Goal: Task Accomplishment & Management: Manage account settings

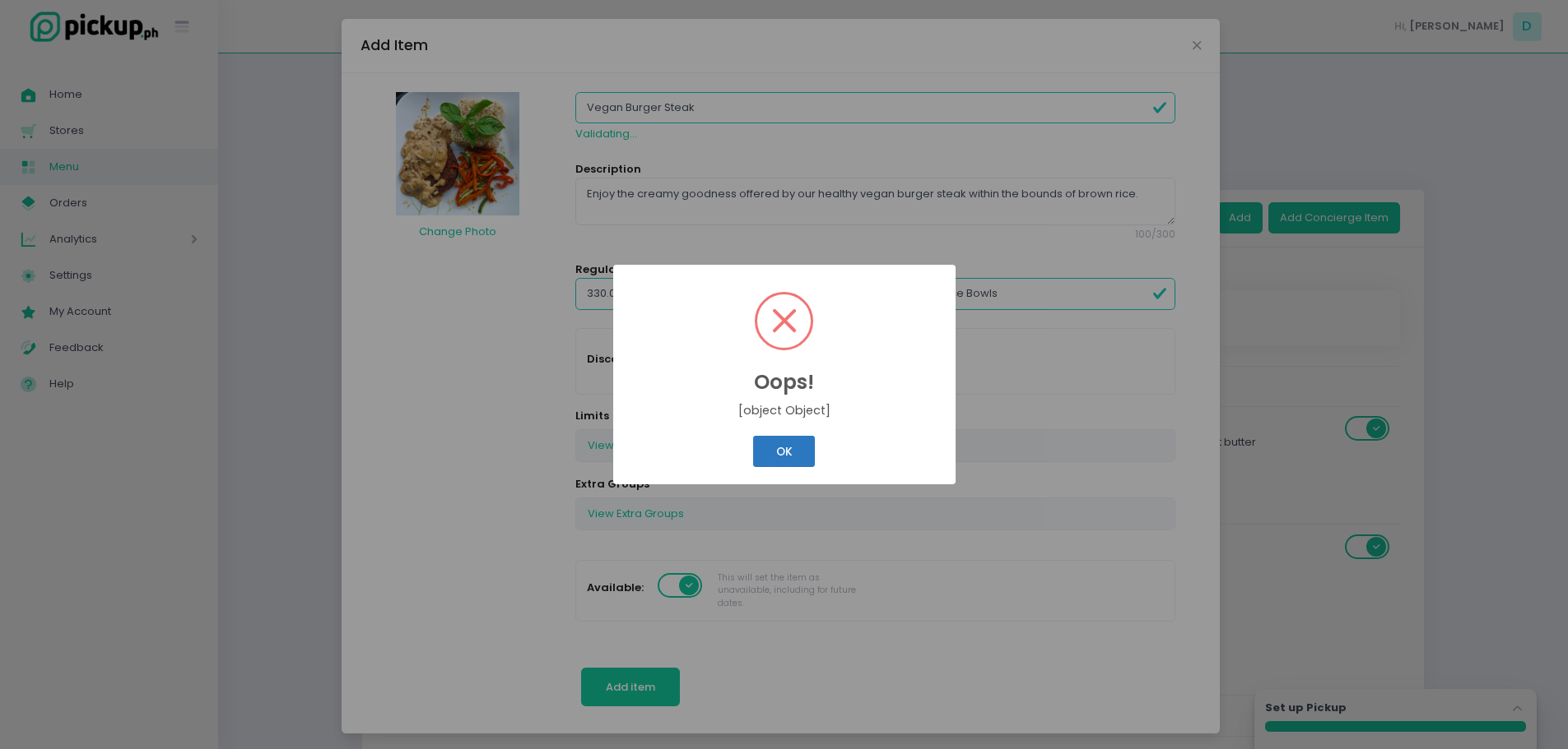
click at [775, 450] on button "OK" at bounding box center [784, 451] width 62 height 31
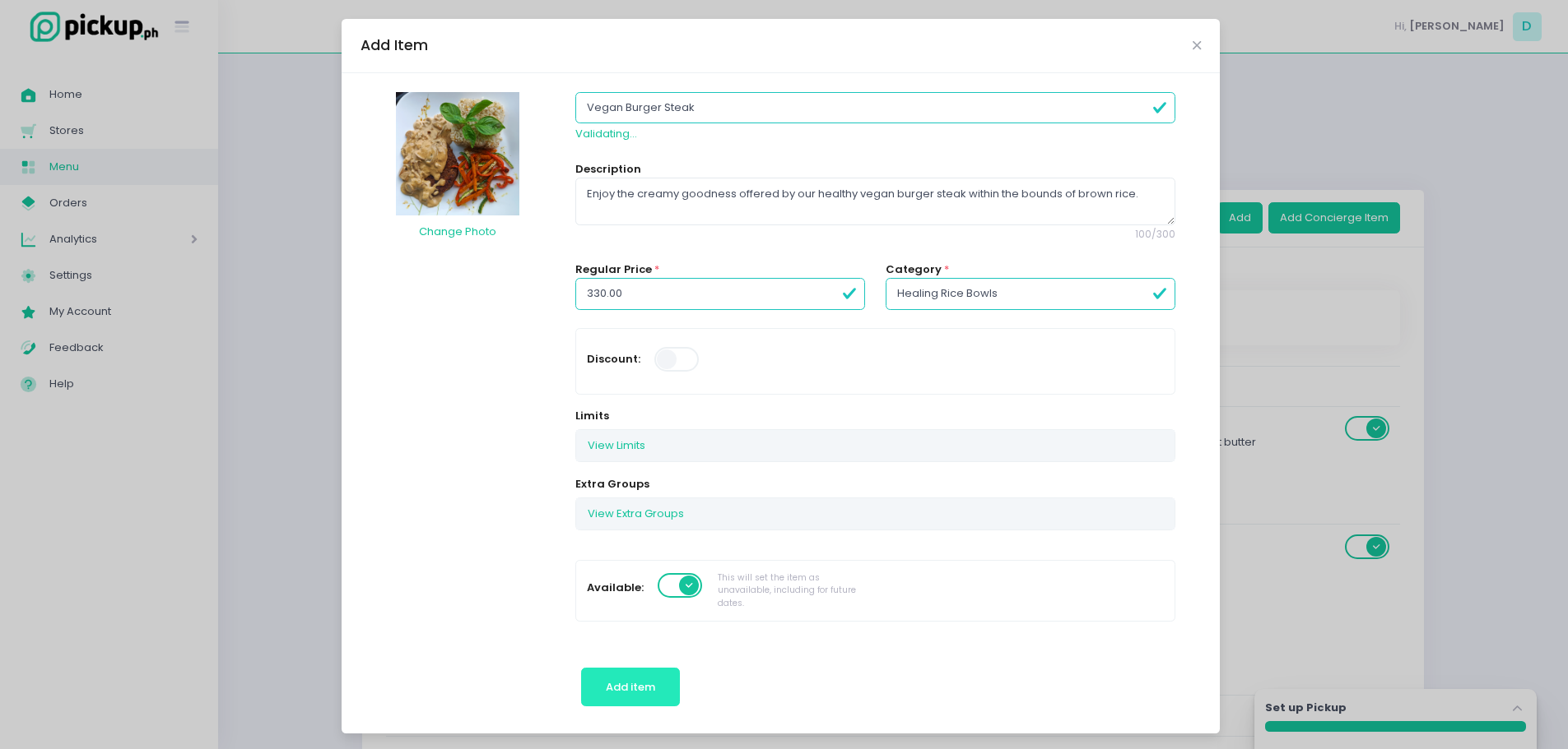
click at [616, 690] on span "Add item" at bounding box center [630, 687] width 49 height 15
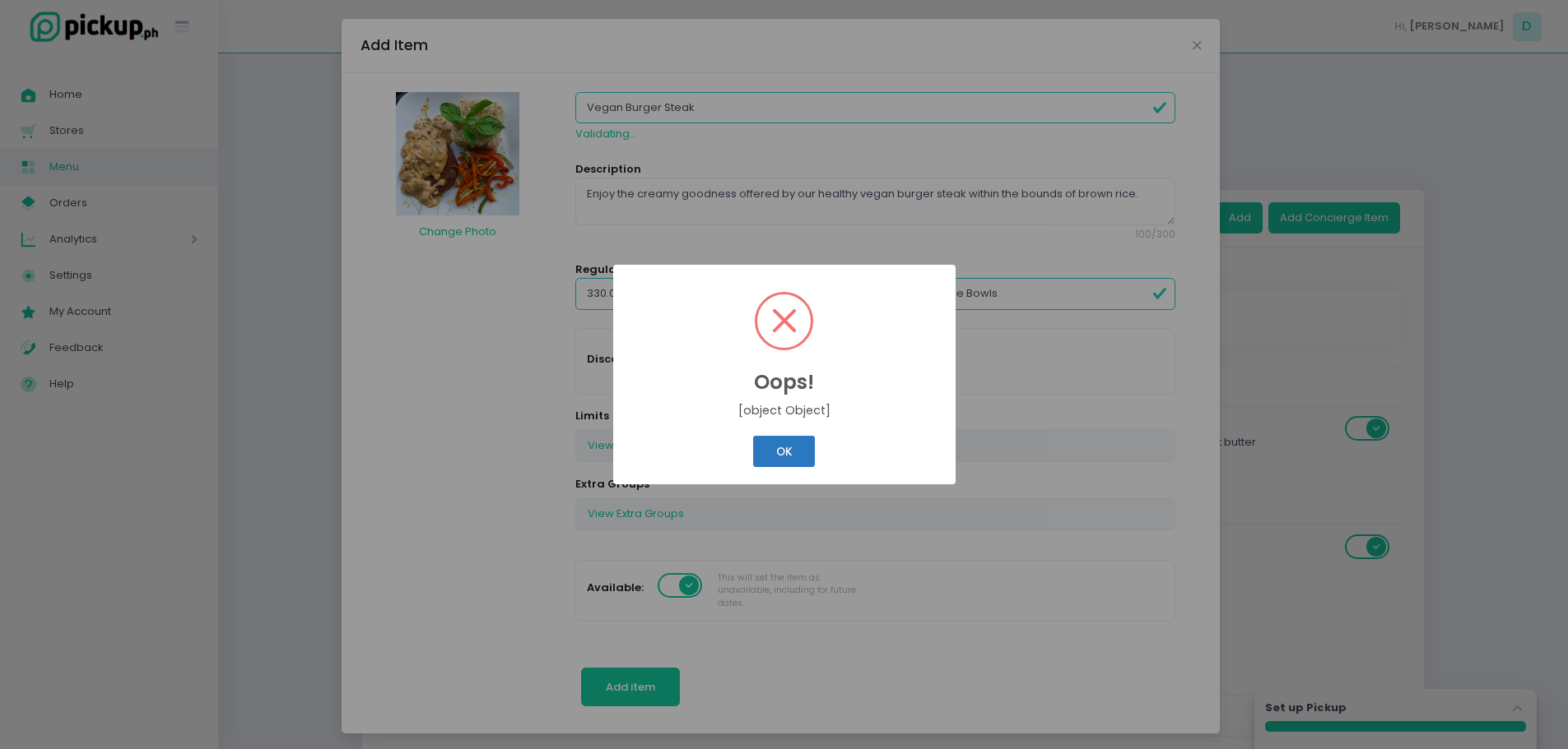
click at [797, 457] on button "OK" at bounding box center [784, 451] width 62 height 31
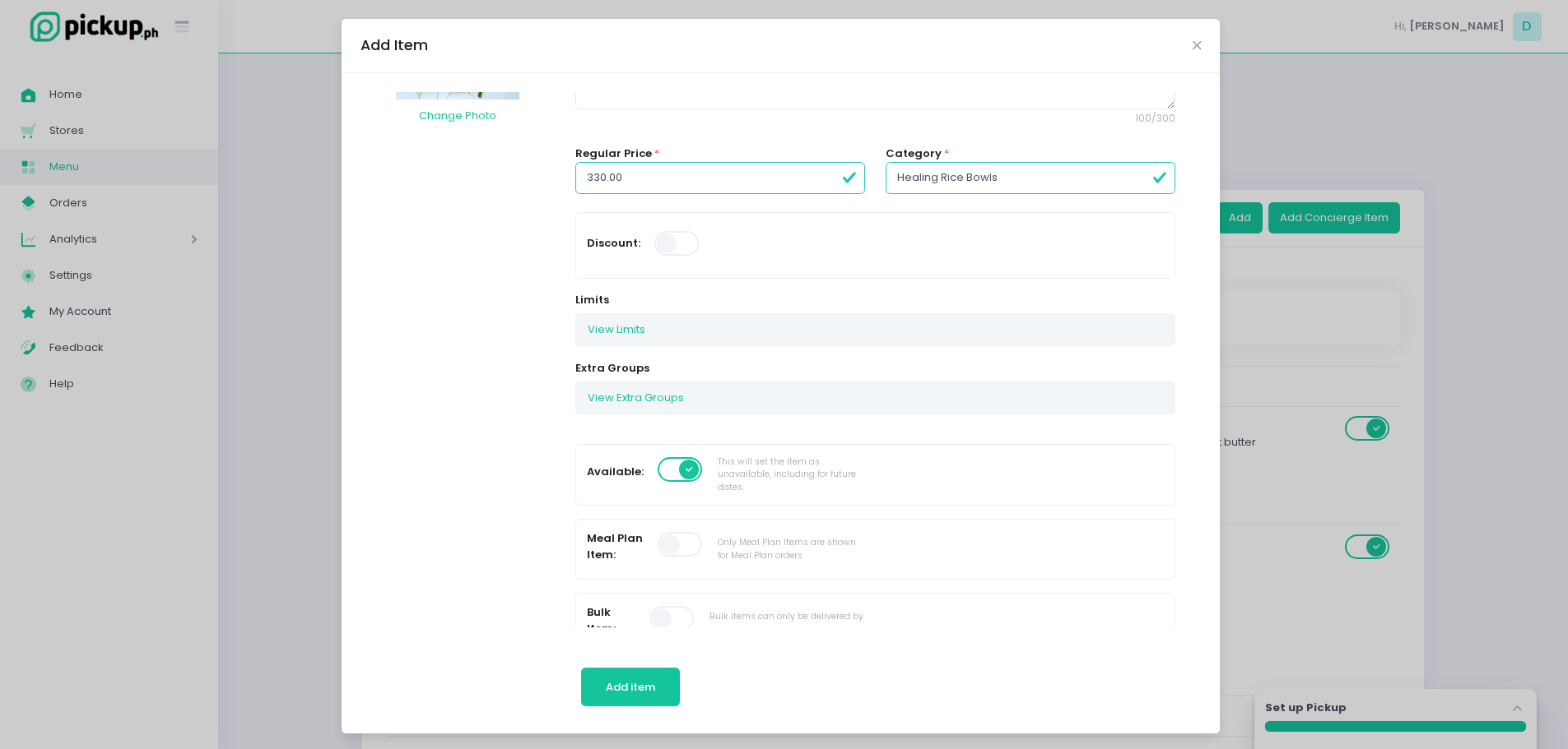
scroll to position [107, 0]
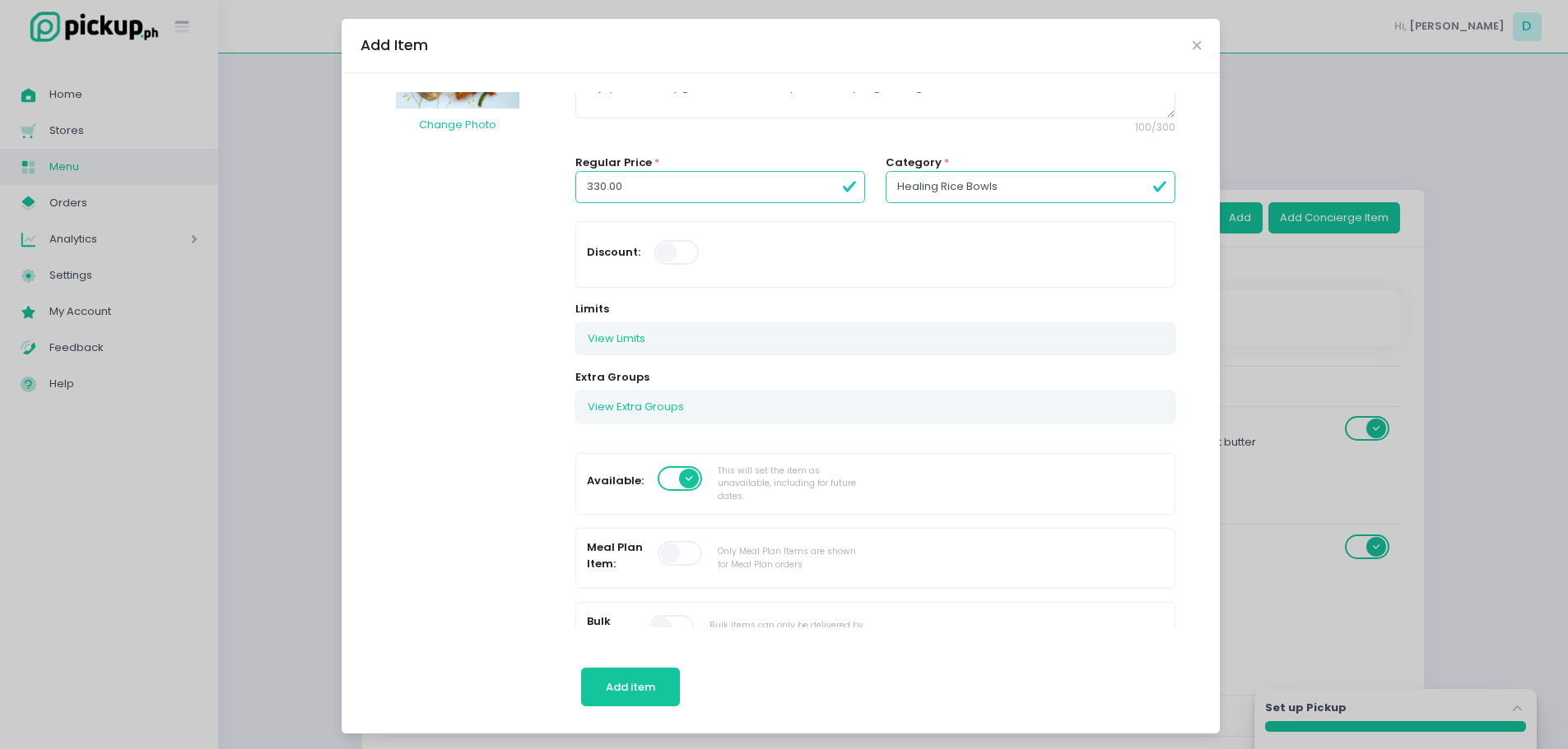
click at [1195, 49] on div "Add Item" at bounding box center [780, 46] width 878 height 54
click at [1192, 41] on icon "Close" at bounding box center [1196, 46] width 8 height 13
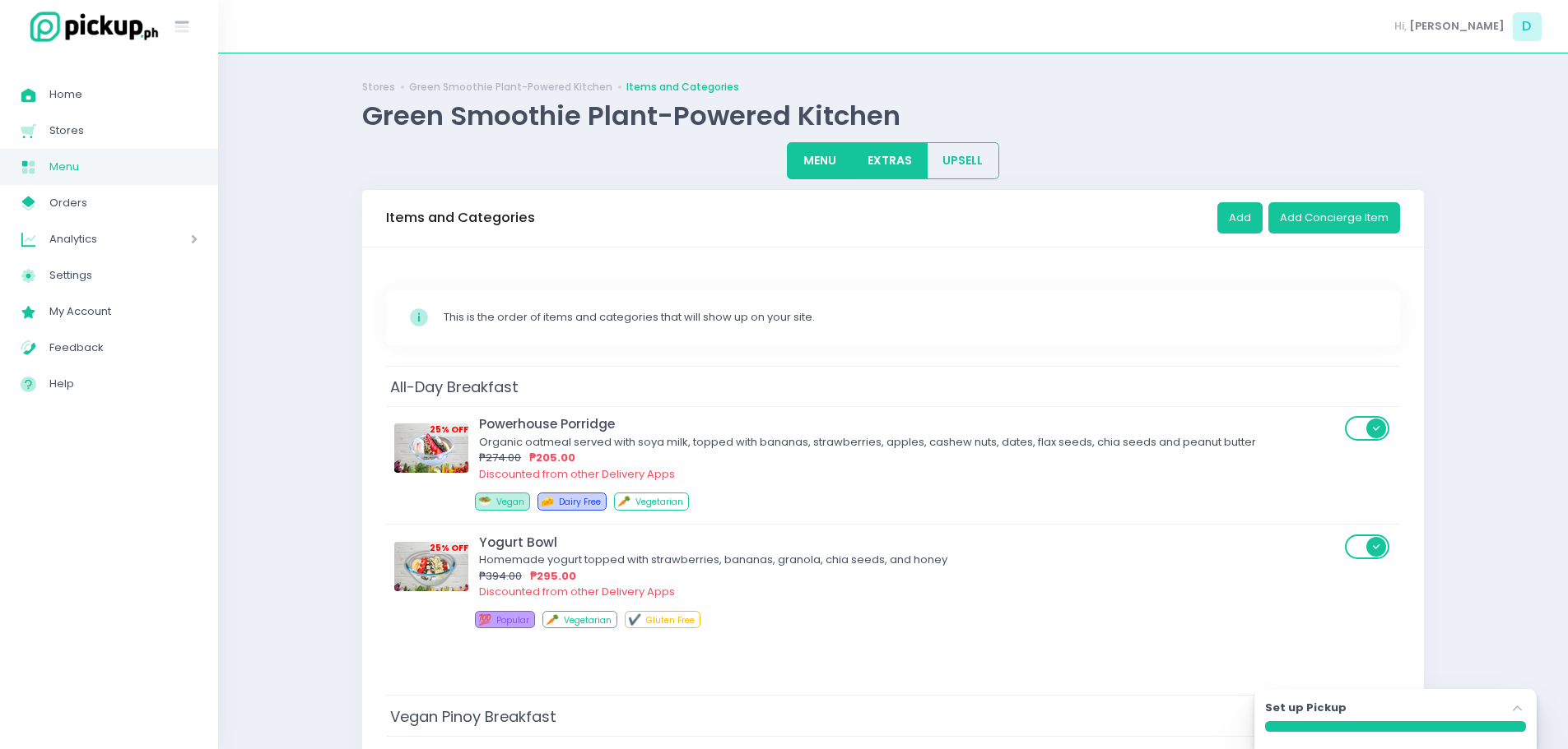
click at [874, 158] on button "EXTRAS" at bounding box center [889, 160] width 76 height 37
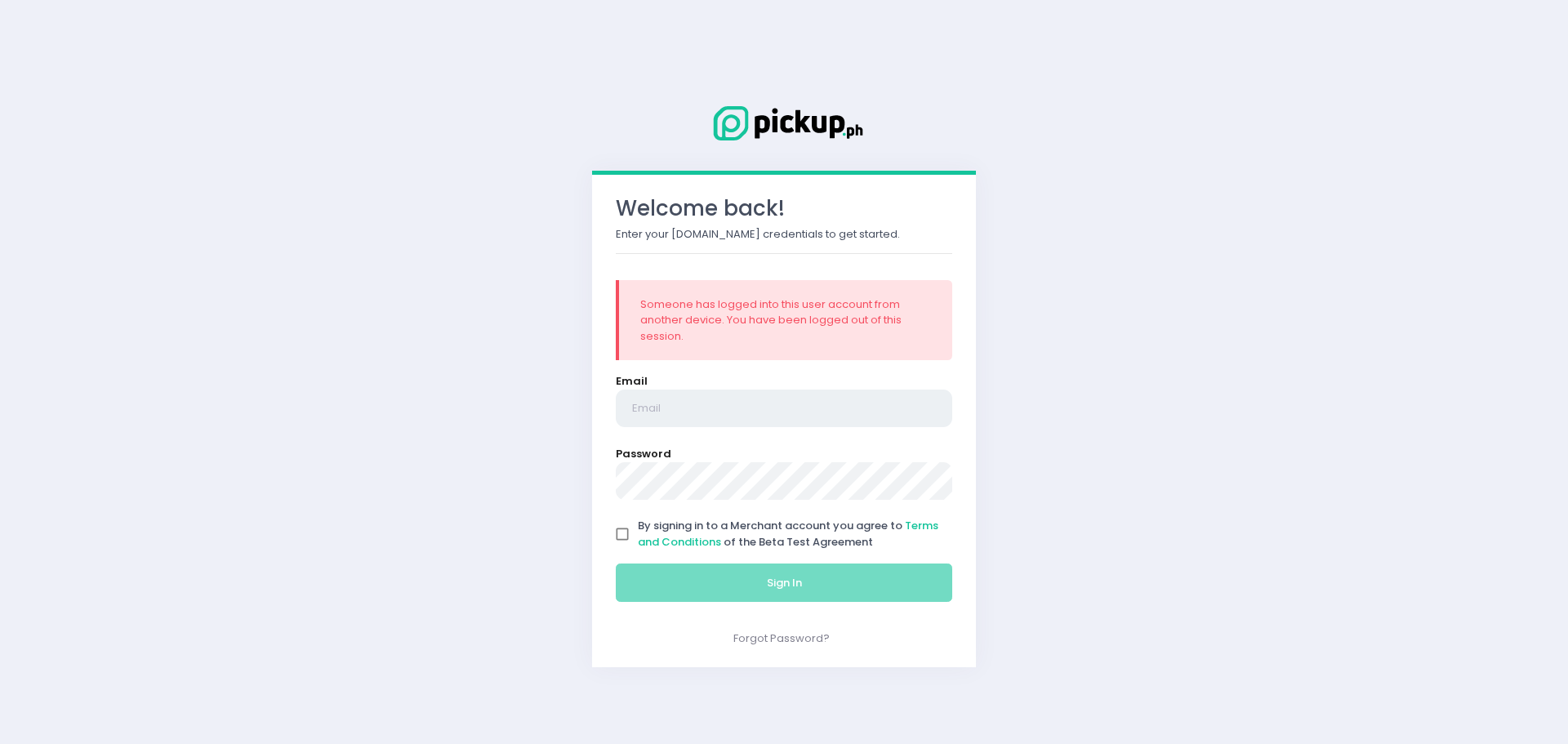
type input "donnagunn23greensmoothie@gmail.com"
click at [624, 540] on input "By signing in to a Merchant account you agree to Terms and Conditions of the Be…" at bounding box center [622, 534] width 31 height 31
checkbox input "true"
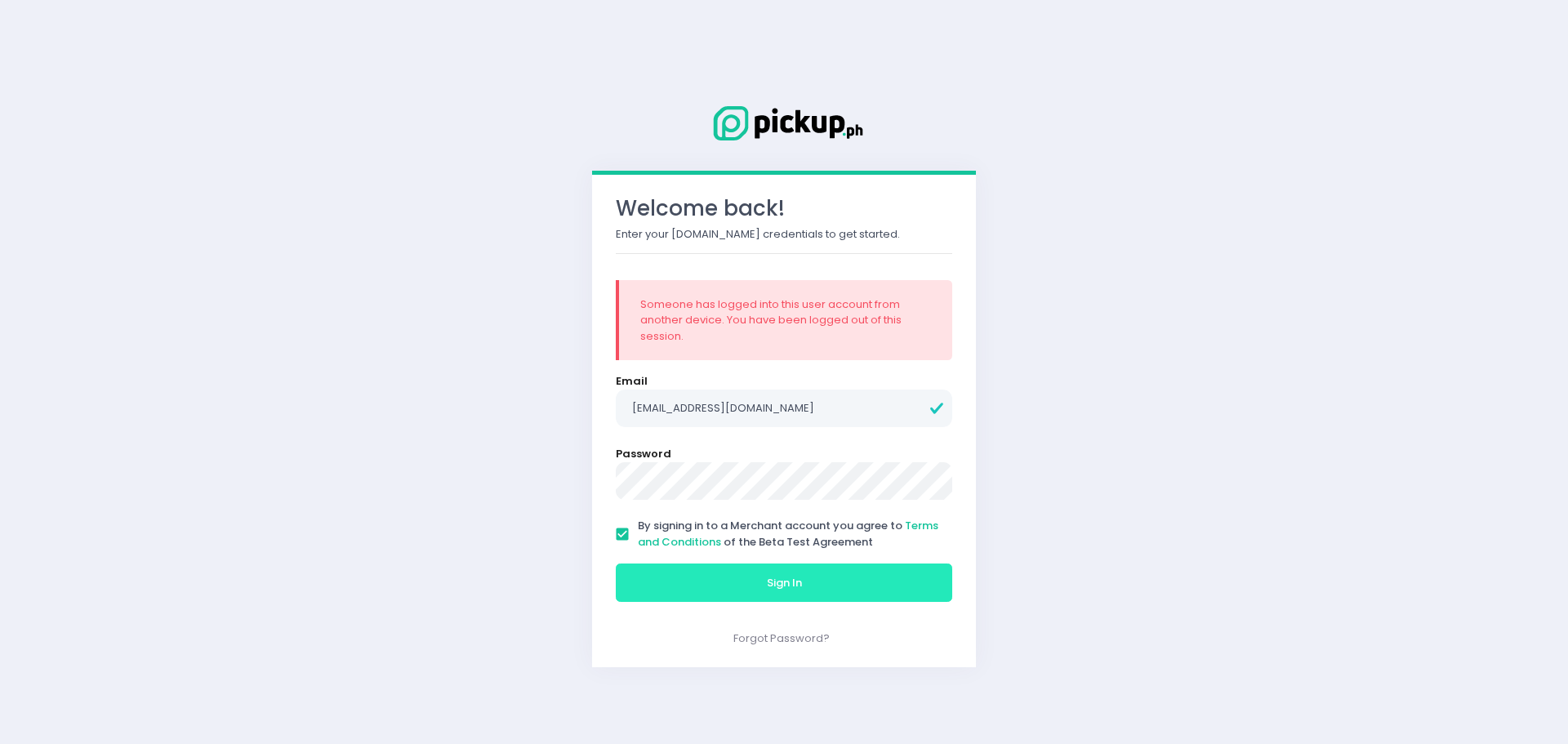
click at [664, 574] on button "Sign In" at bounding box center [784, 583] width 336 height 39
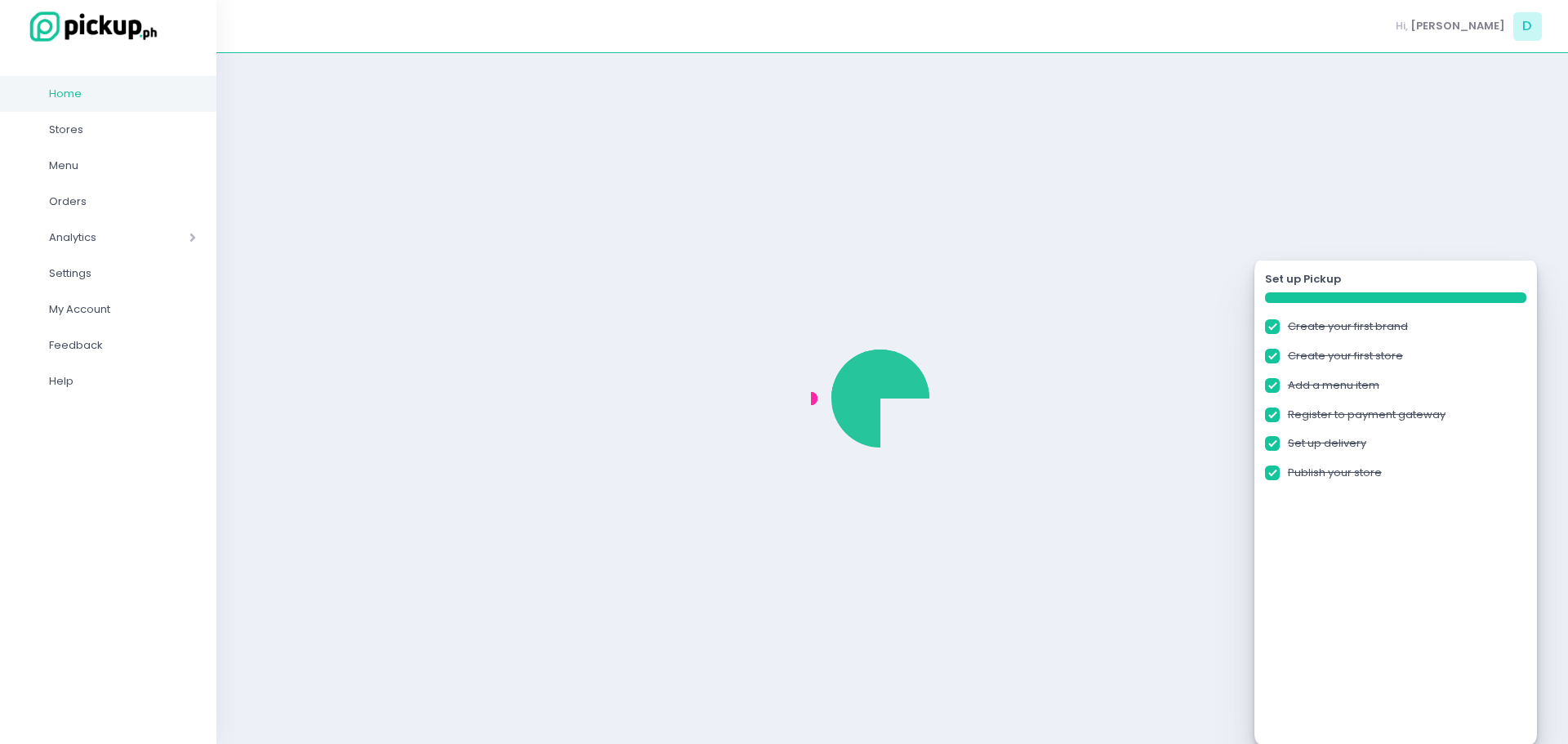
checkbox input "true"
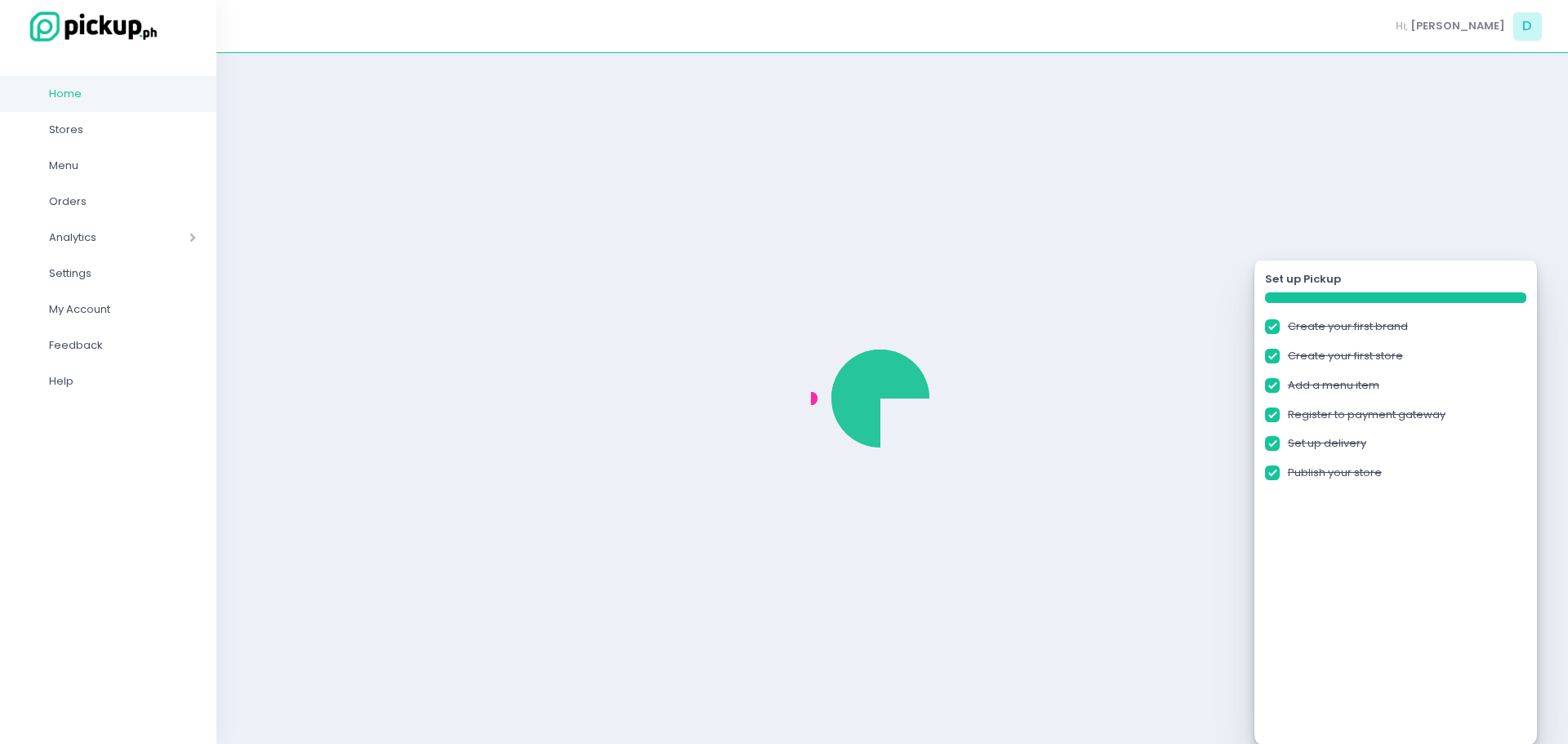
checkbox input "true"
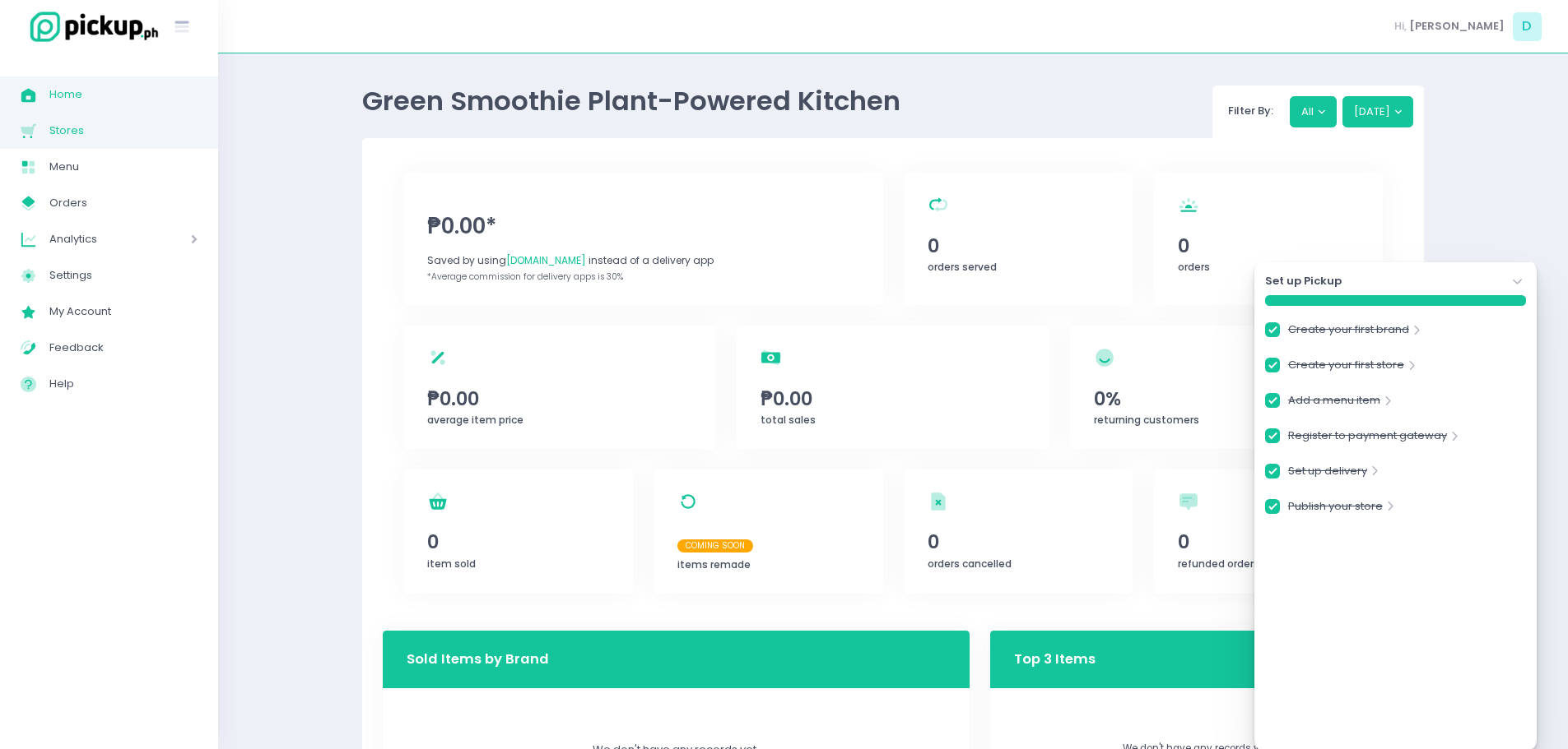
click at [57, 141] on span "Stores" at bounding box center [123, 131] width 148 height 22
checkbox input "true"
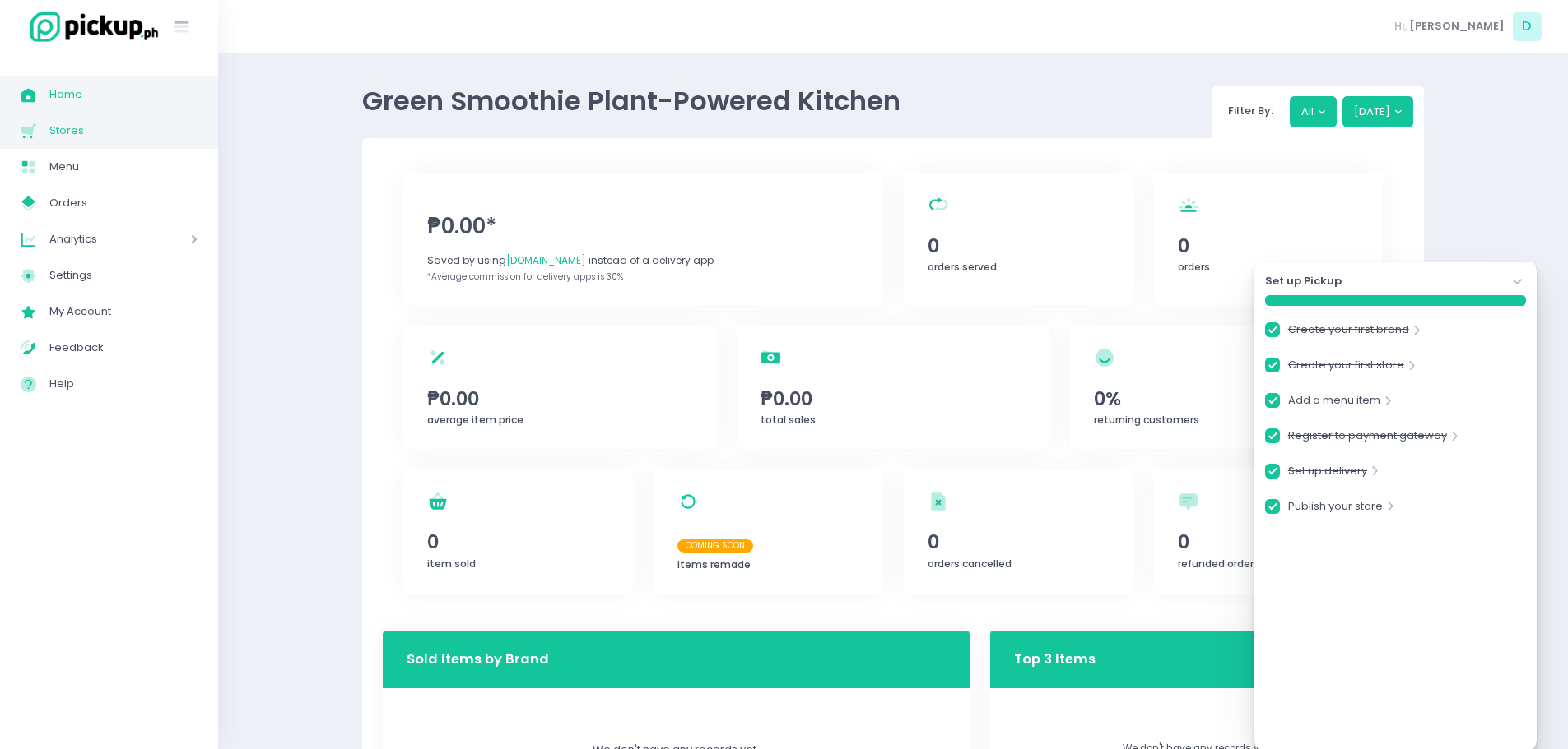
checkbox input "true"
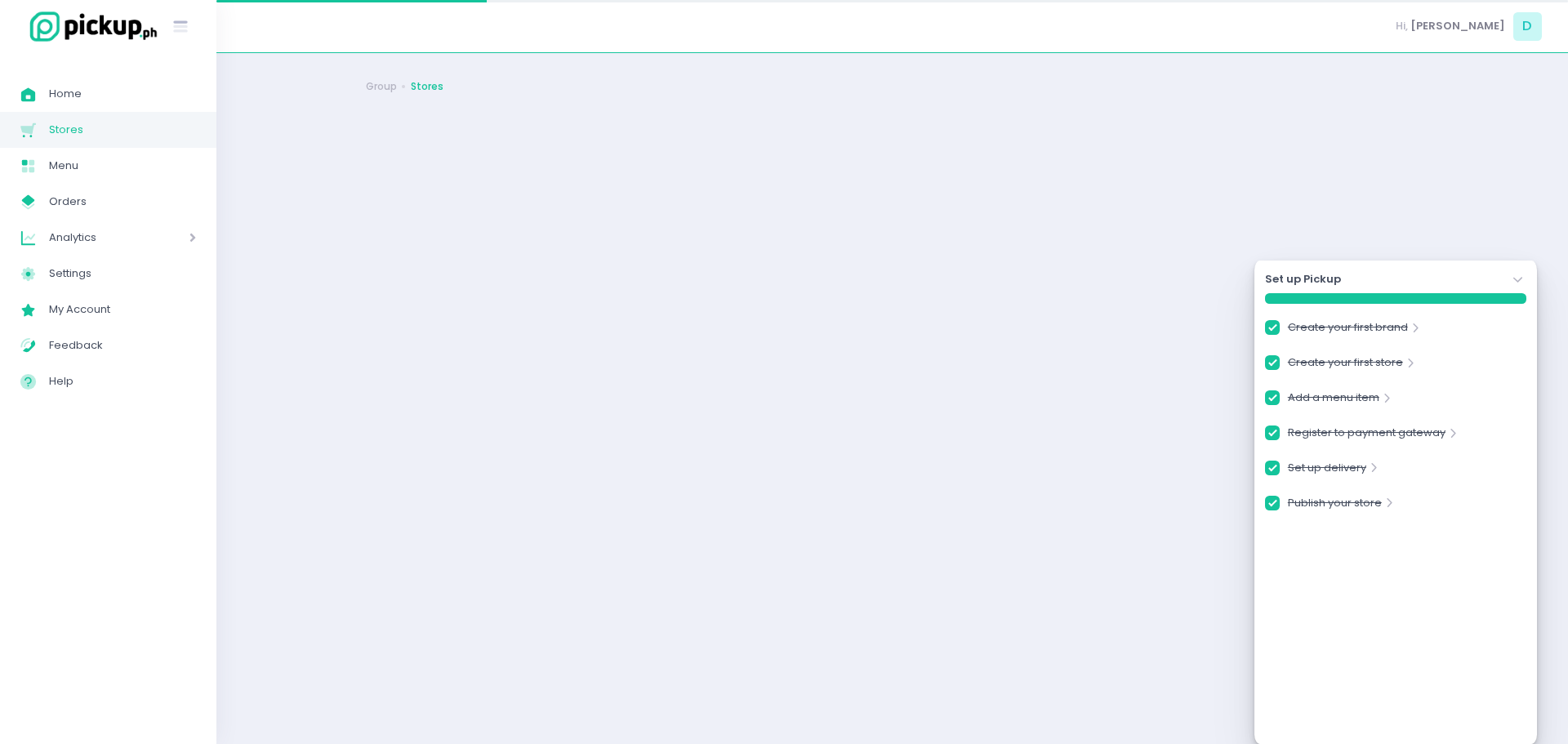
checkbox input "true"
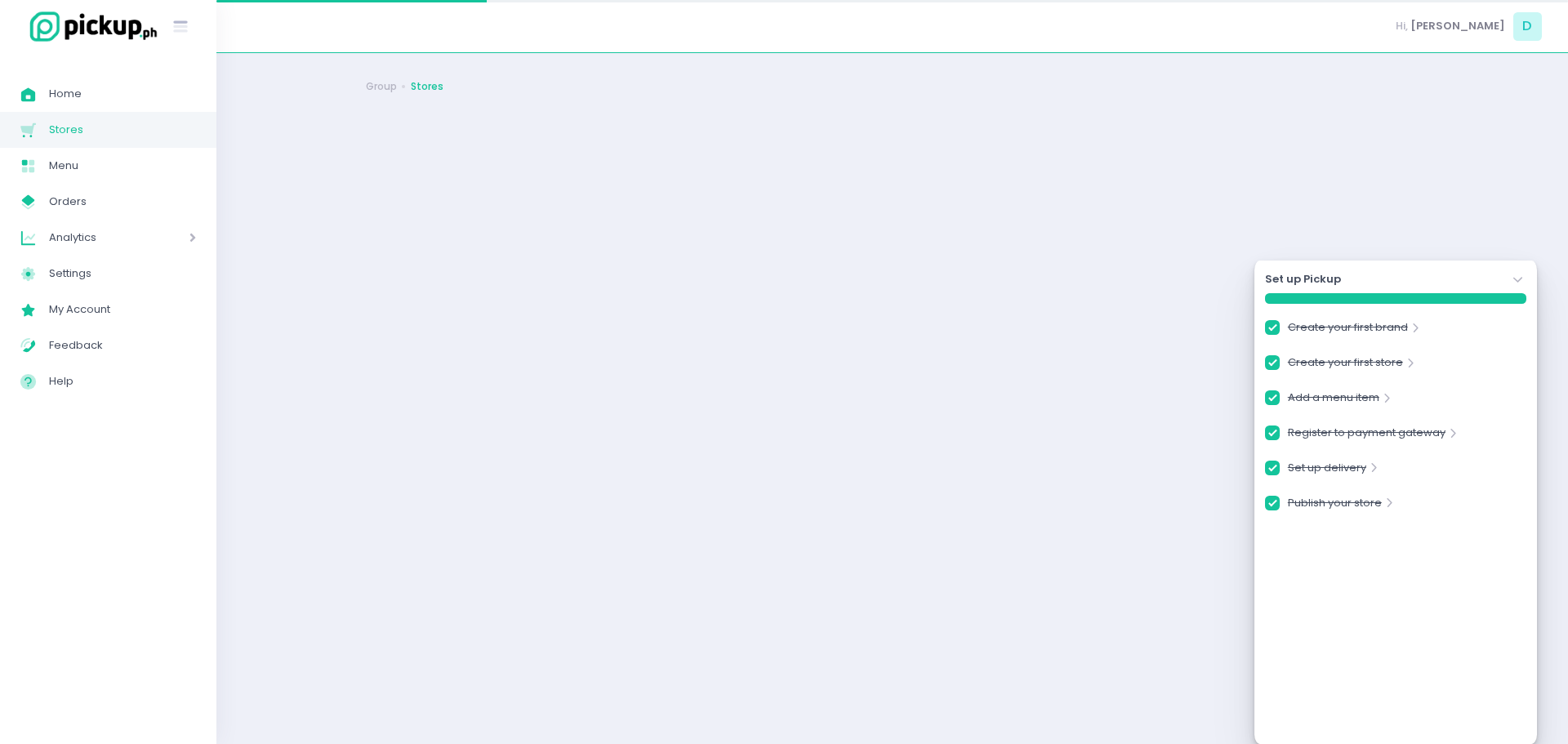
checkbox input "true"
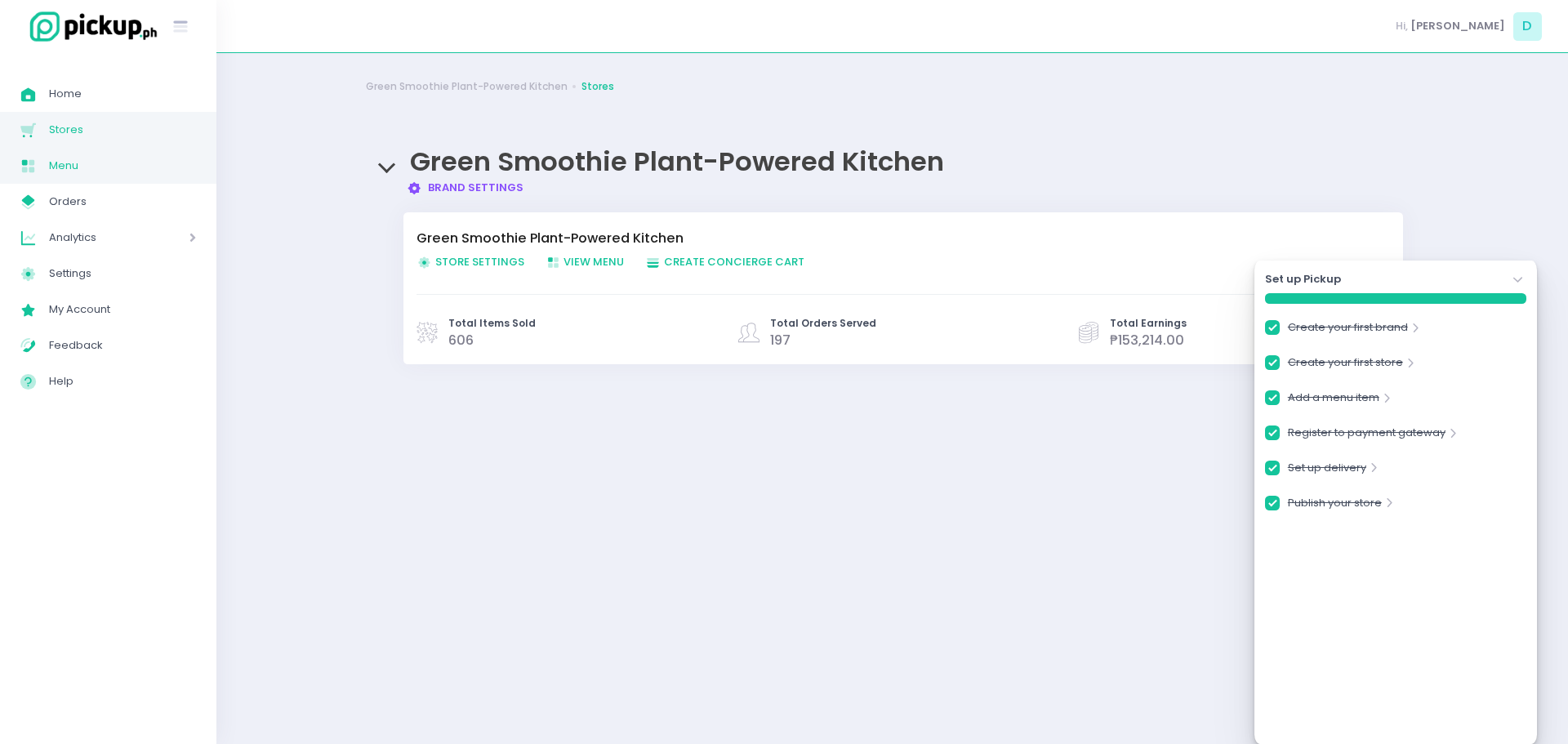
click at [52, 166] on span "Menu" at bounding box center [122, 166] width 147 height 21
checkbox input "true"
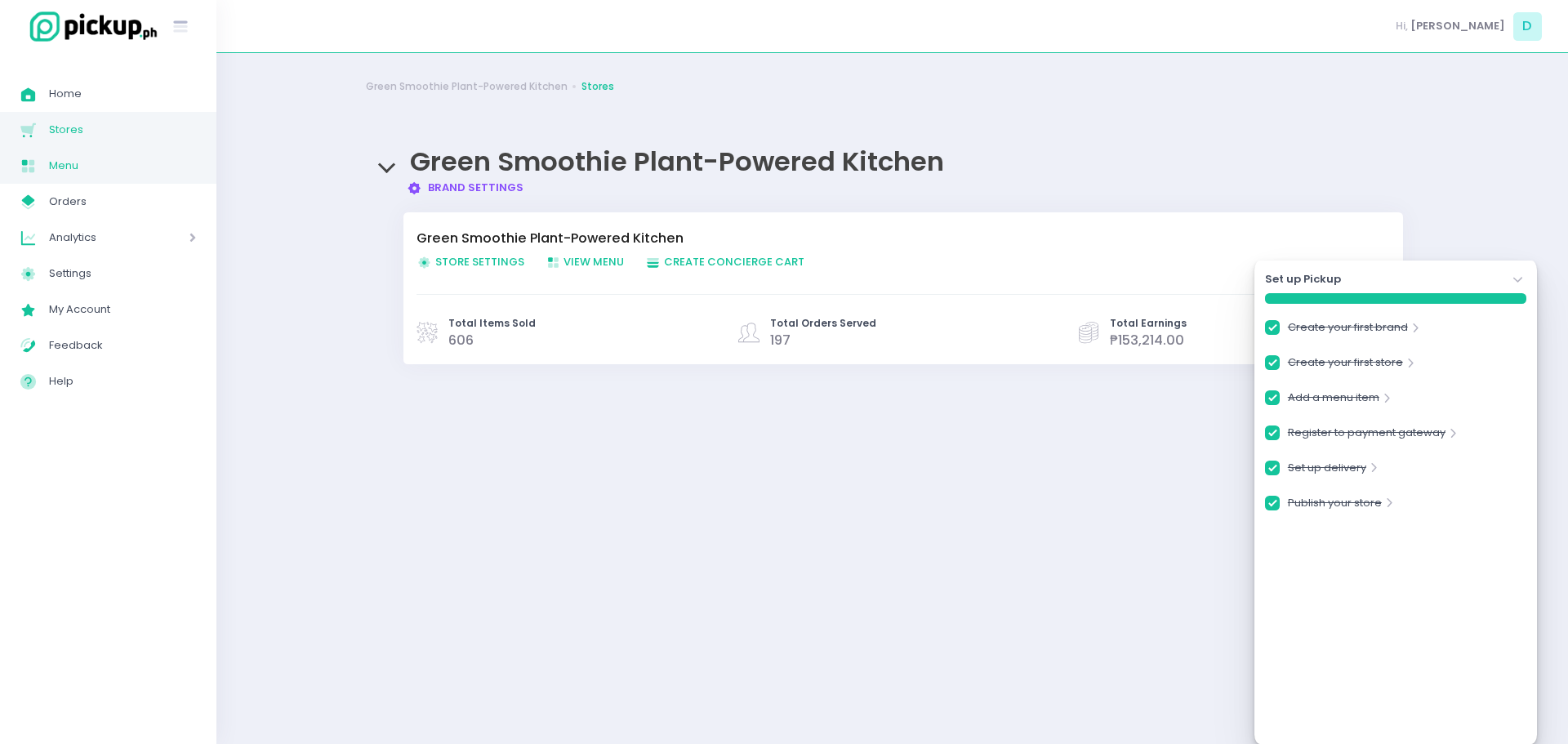
checkbox input "true"
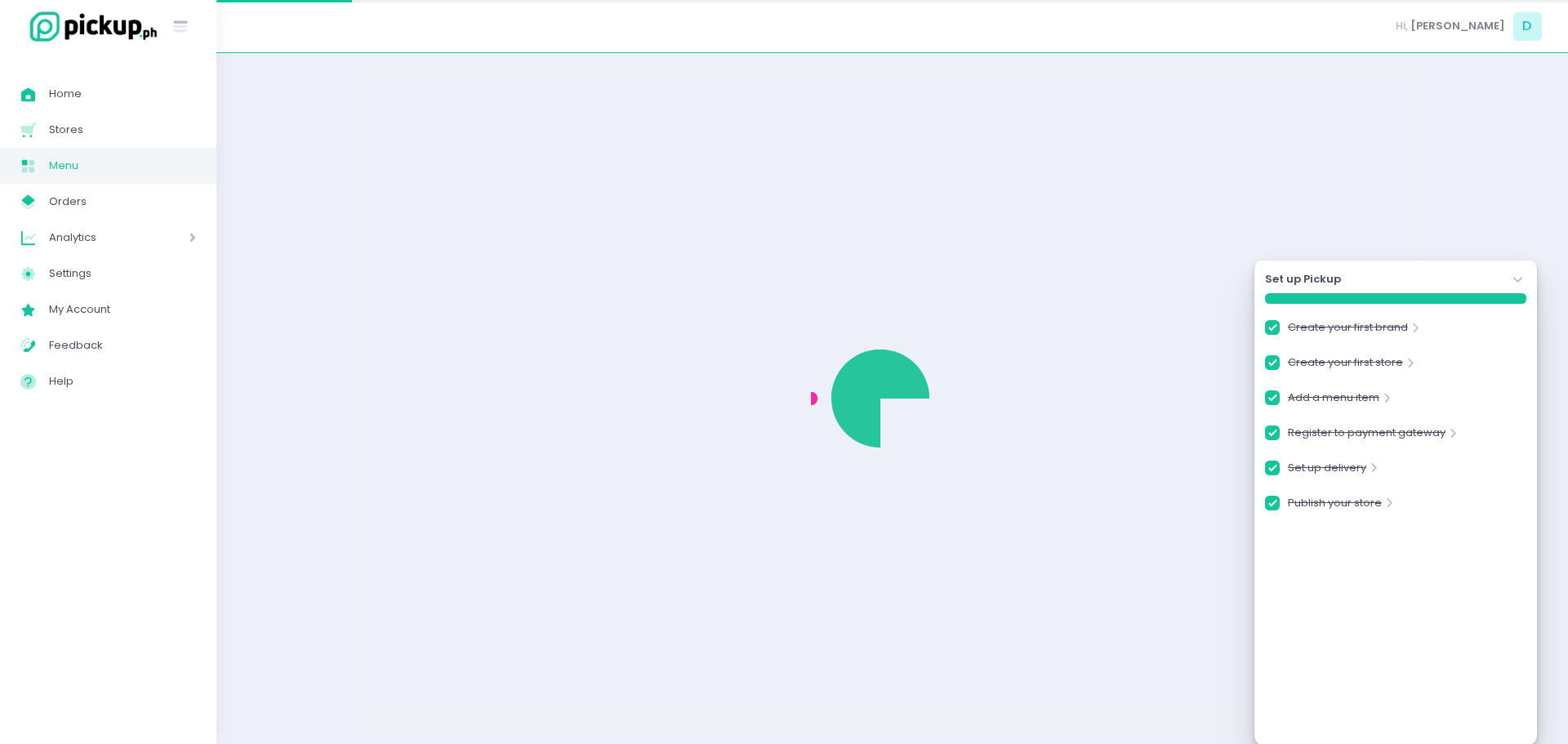
checkbox input "true"
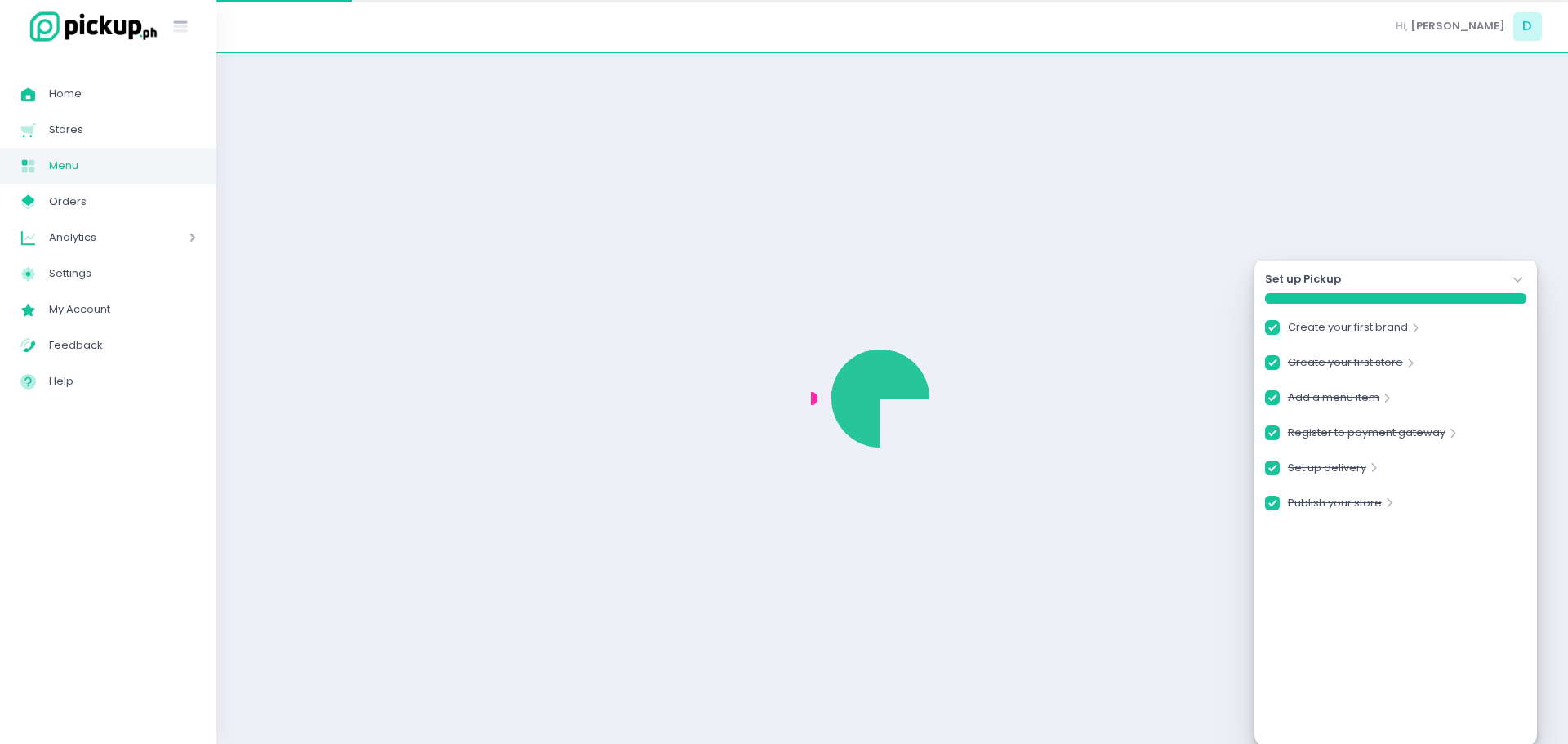
checkbox input "true"
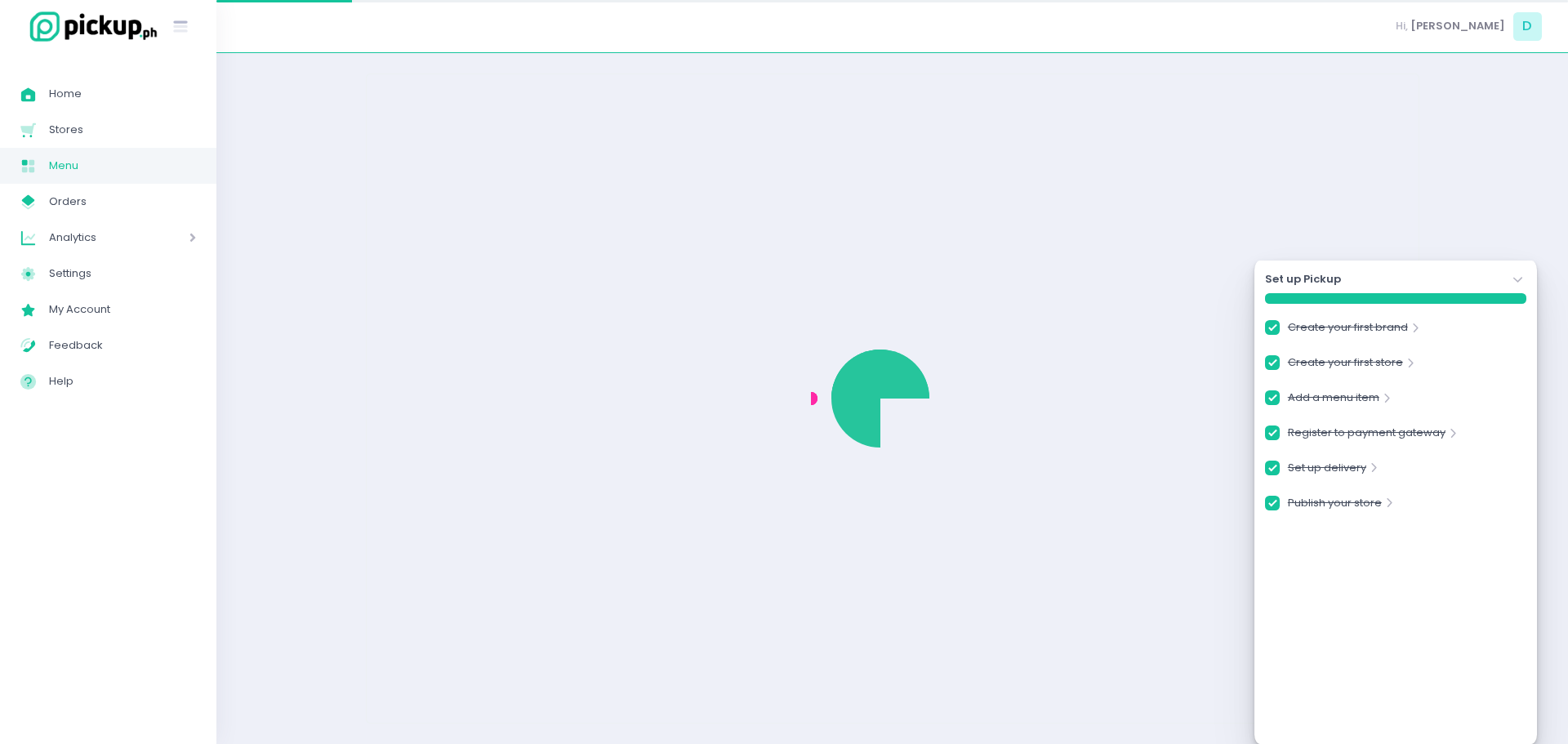
checkbox input "true"
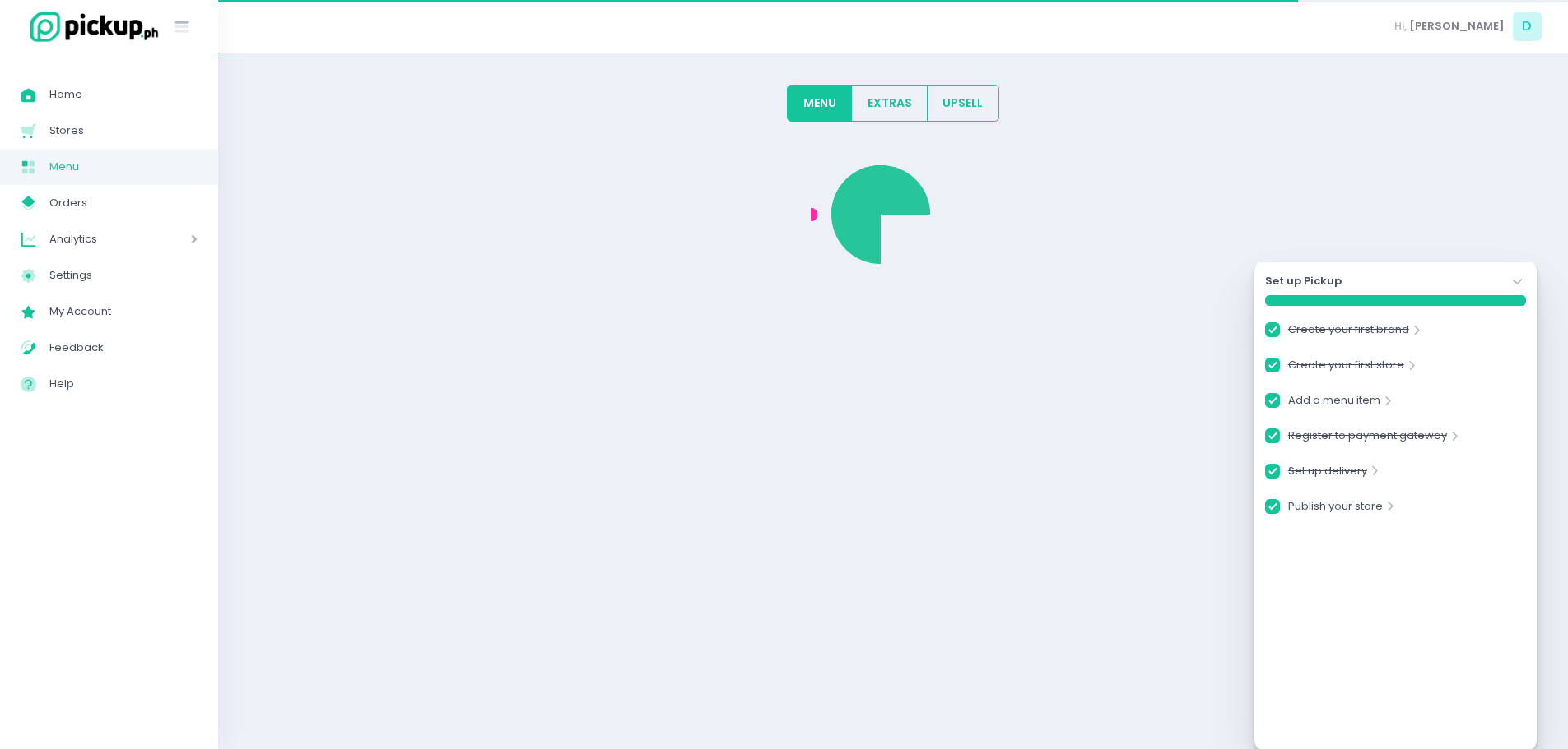
checkbox input "true"
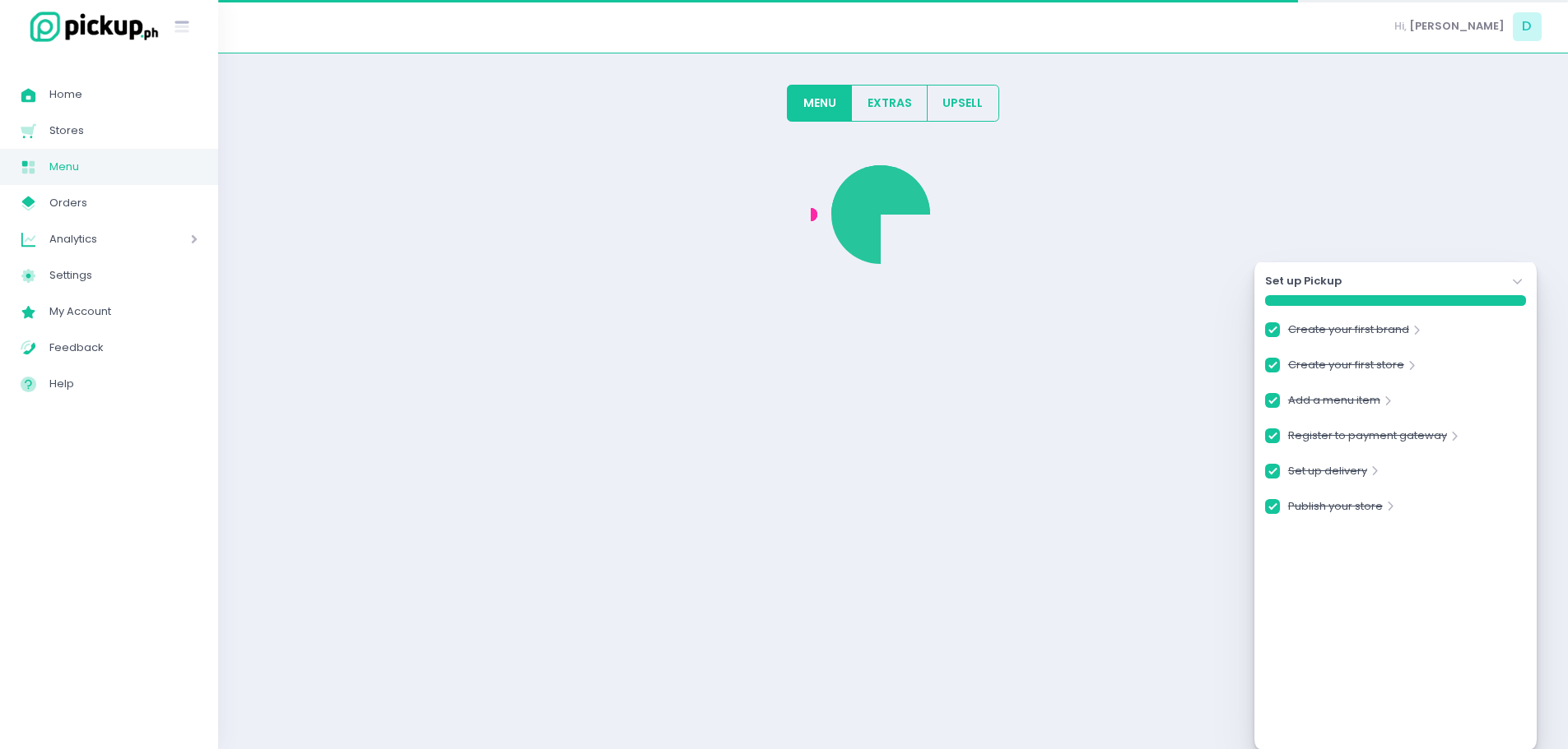
checkbox input "true"
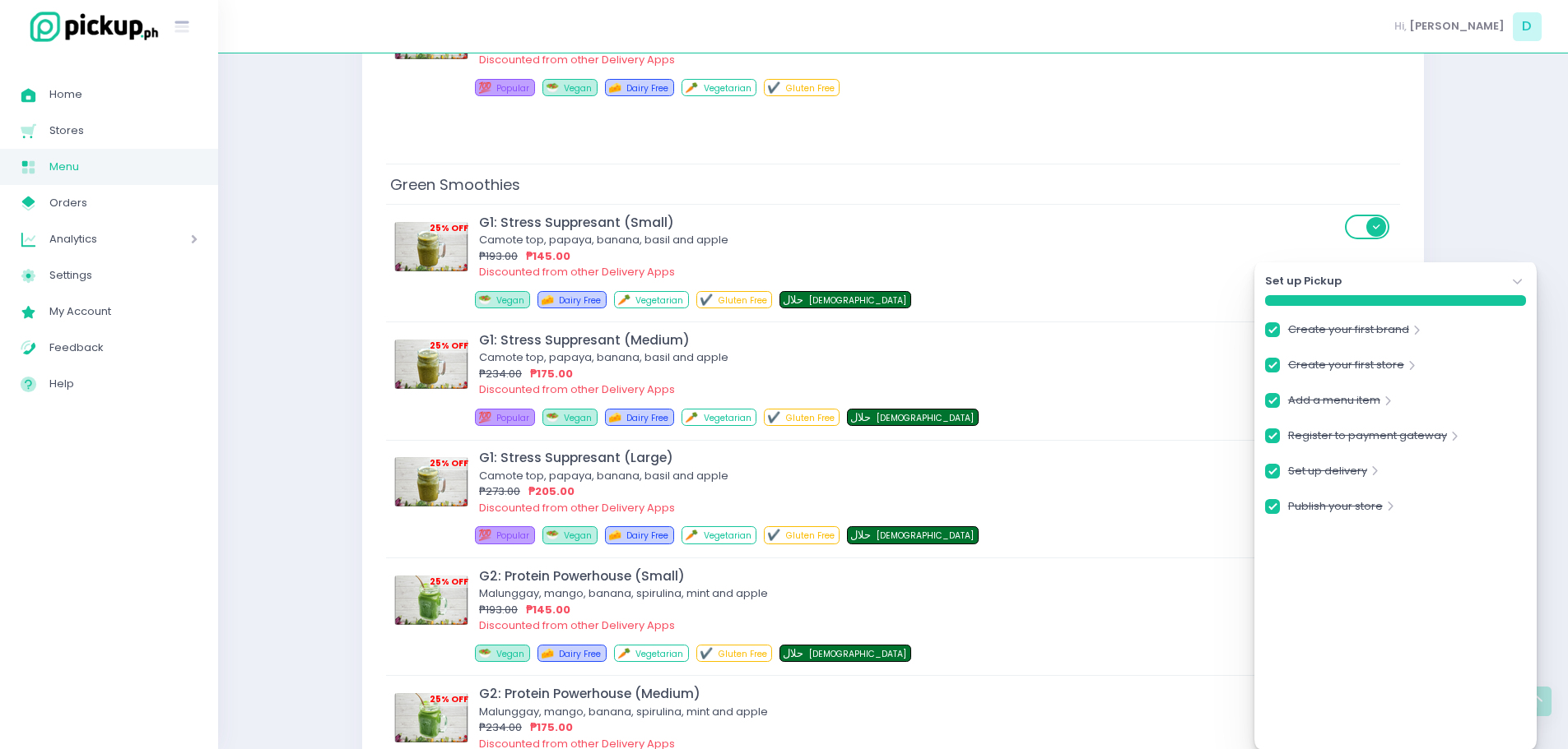
scroll to position [10398, 0]
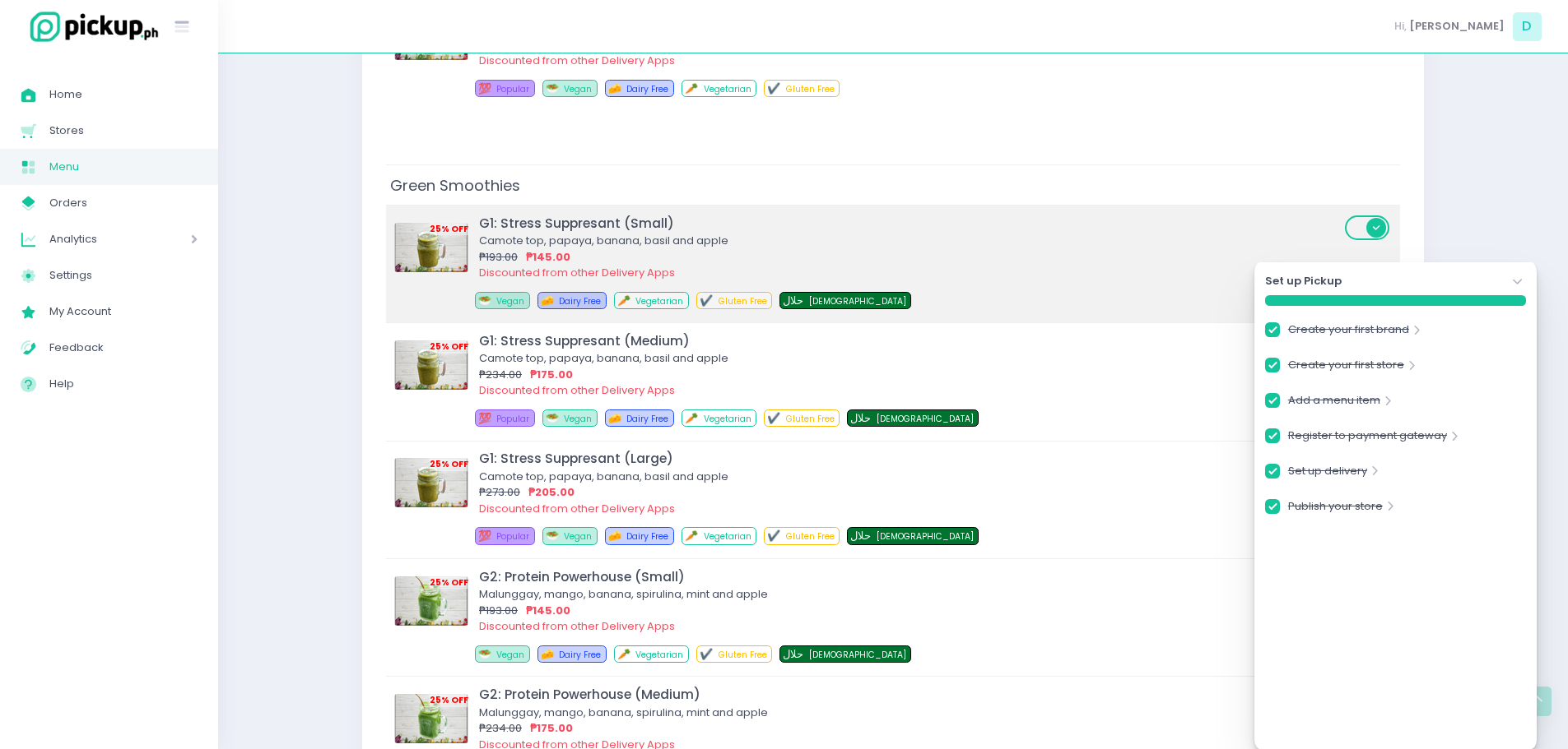
click at [419, 240] on img at bounding box center [431, 247] width 74 height 49
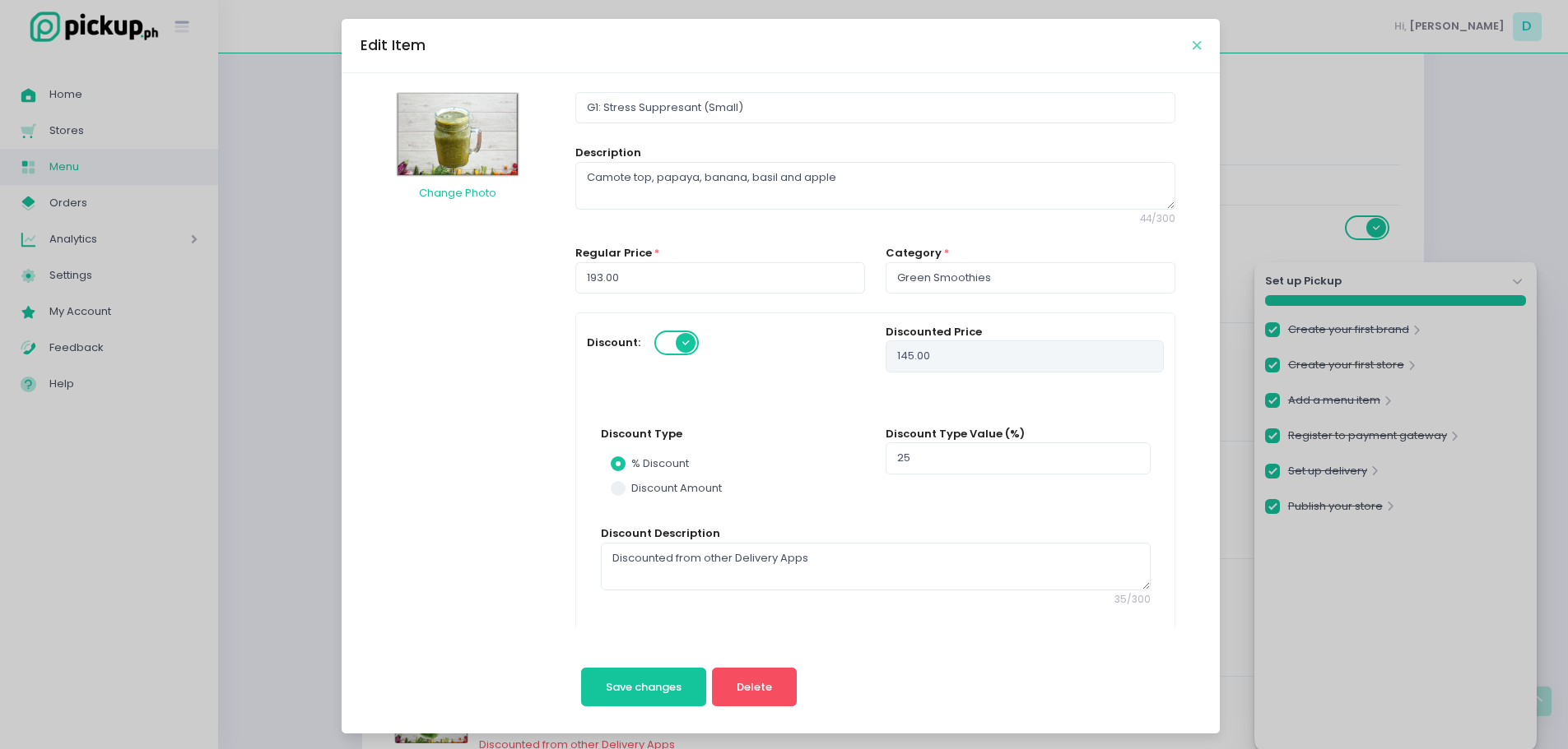
click at [1193, 43] on icon "Close" at bounding box center [1196, 46] width 8 height 13
radio input "true"
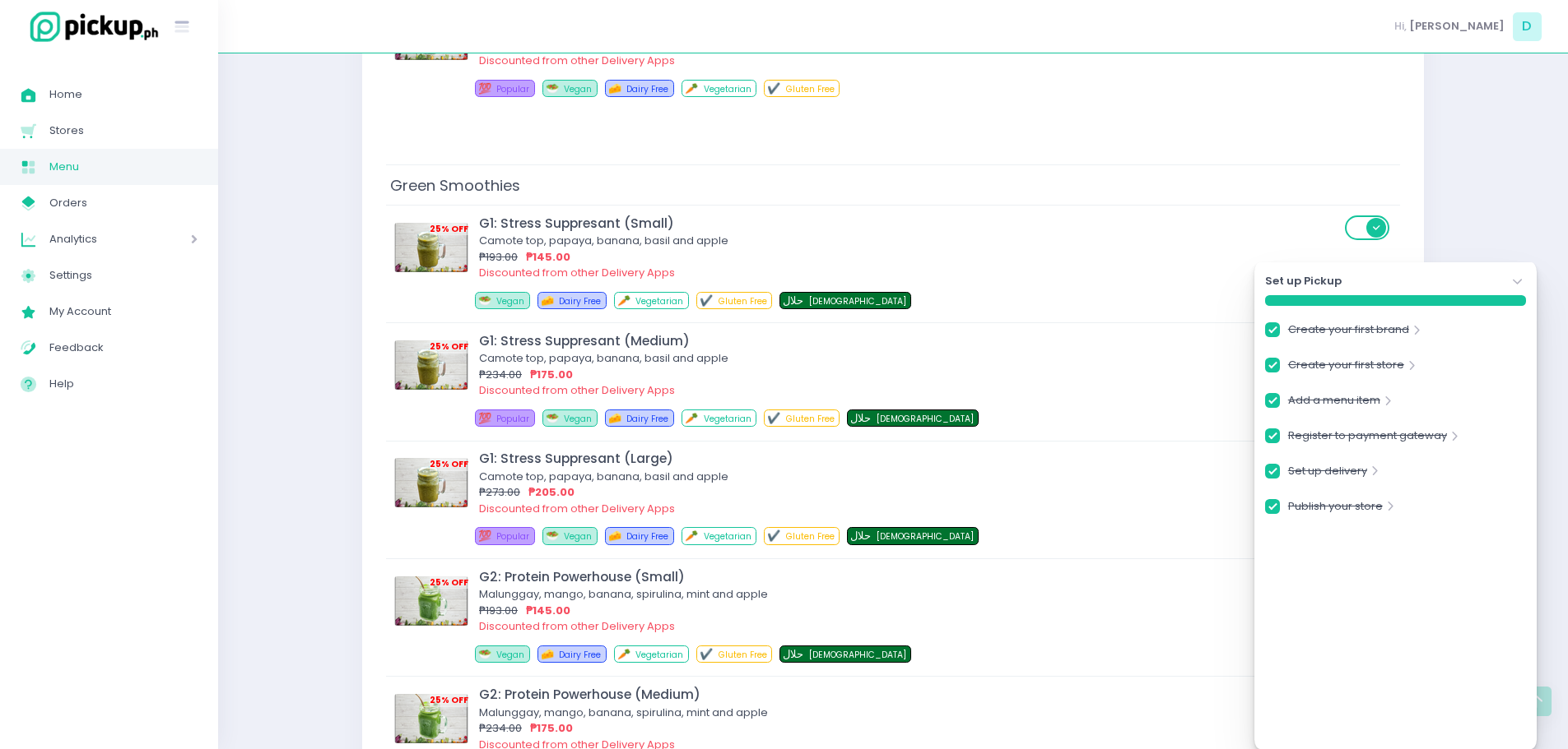
click at [1193, 43] on div "Hi, Donna D" at bounding box center [893, 27] width 1350 height 54
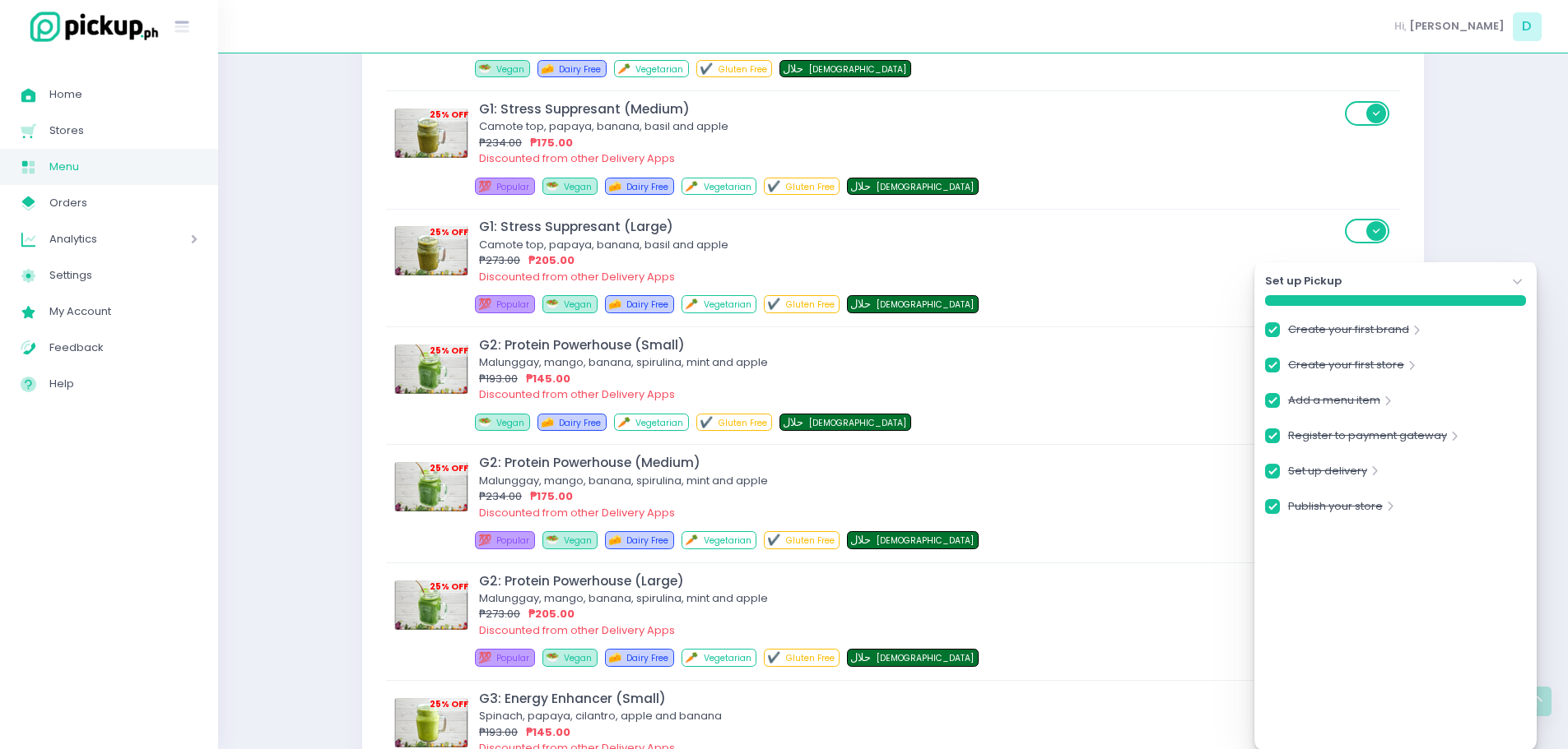
scroll to position [10631, 0]
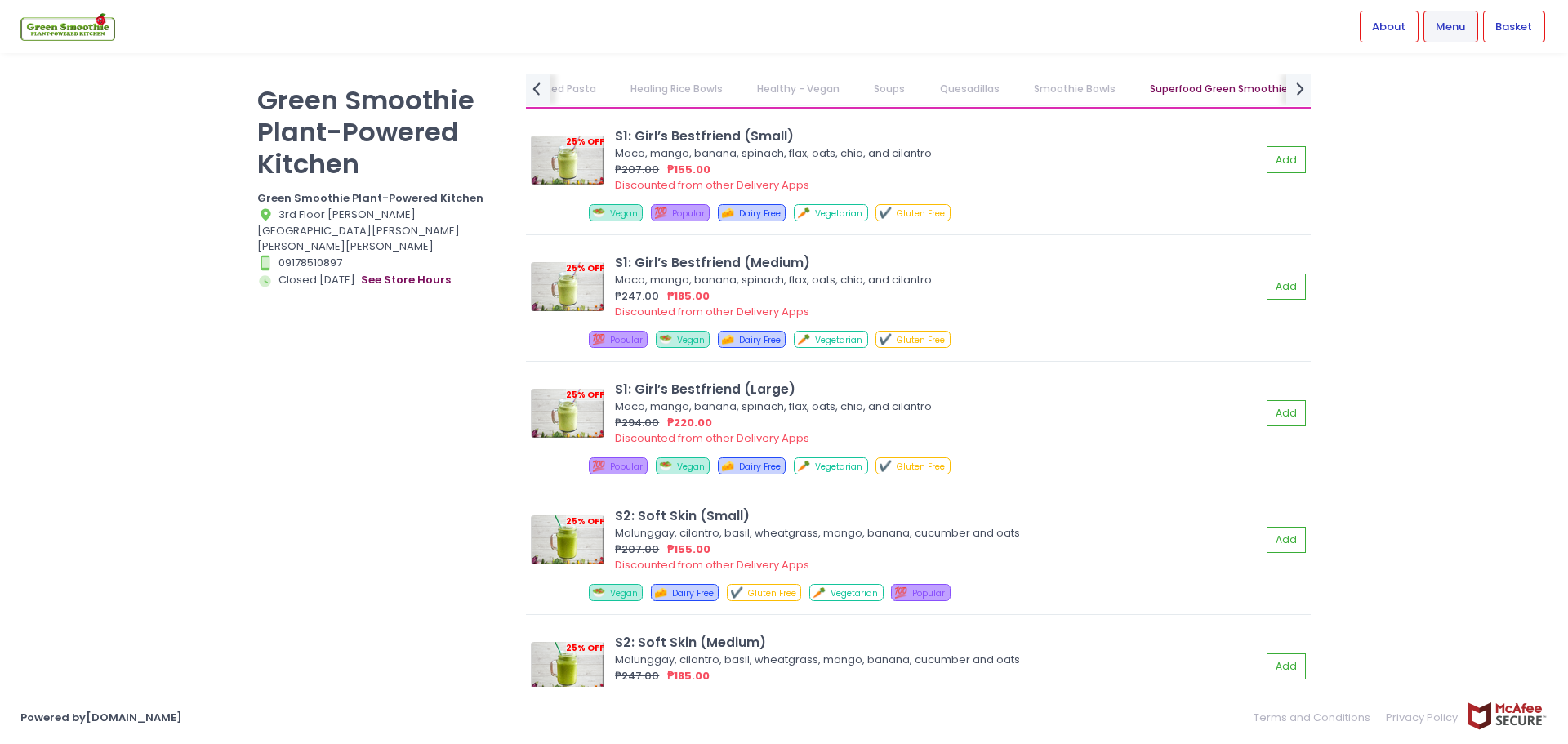
scroll to position [8220, 0]
click at [585, 159] on img at bounding box center [567, 161] width 73 height 49
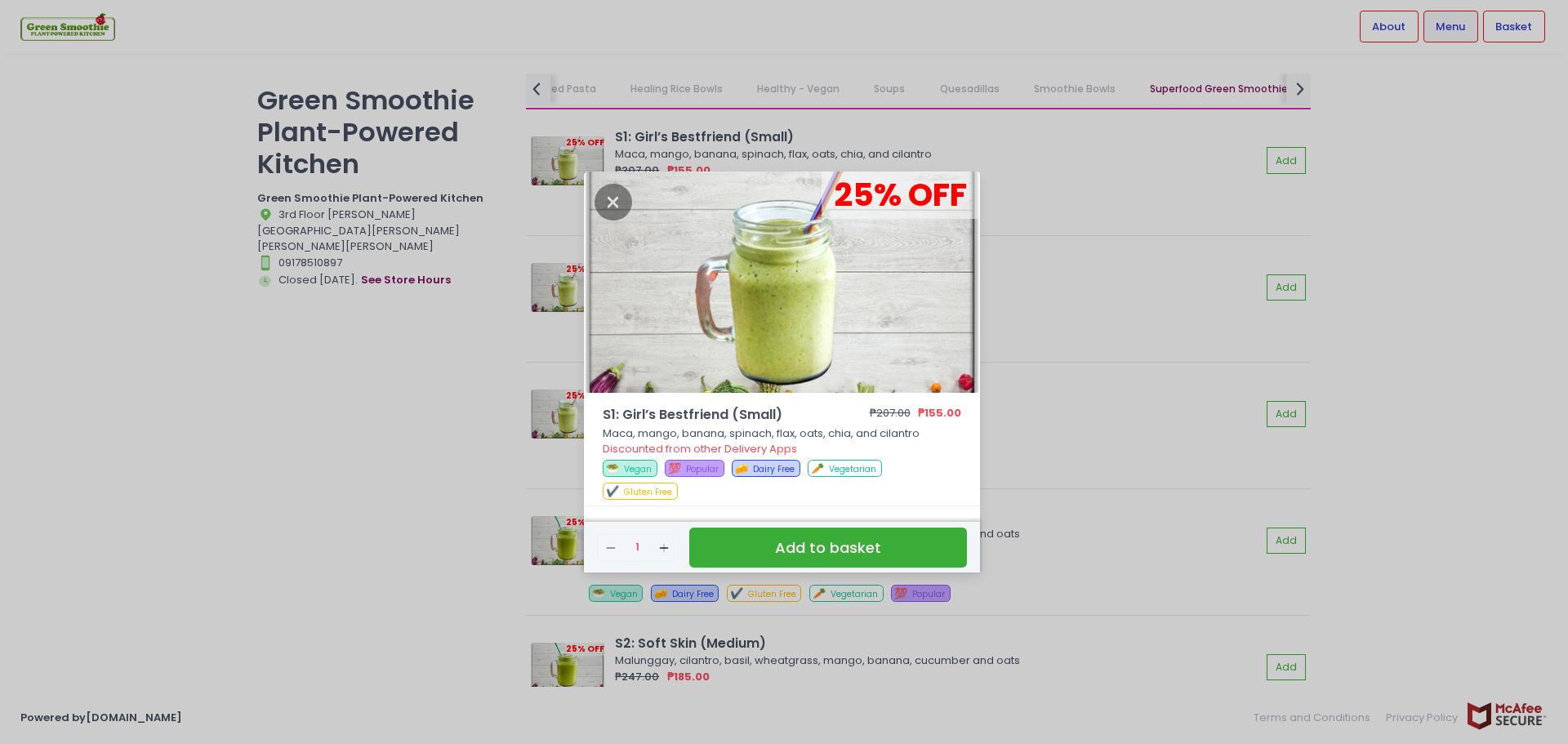
click at [1139, 161] on div "25 % OFF S1: Girl’s Bestfriend (Small) ₱207.00 ₱155.00 Maca, mango, banana, spi…" at bounding box center [784, 372] width 1568 height 744
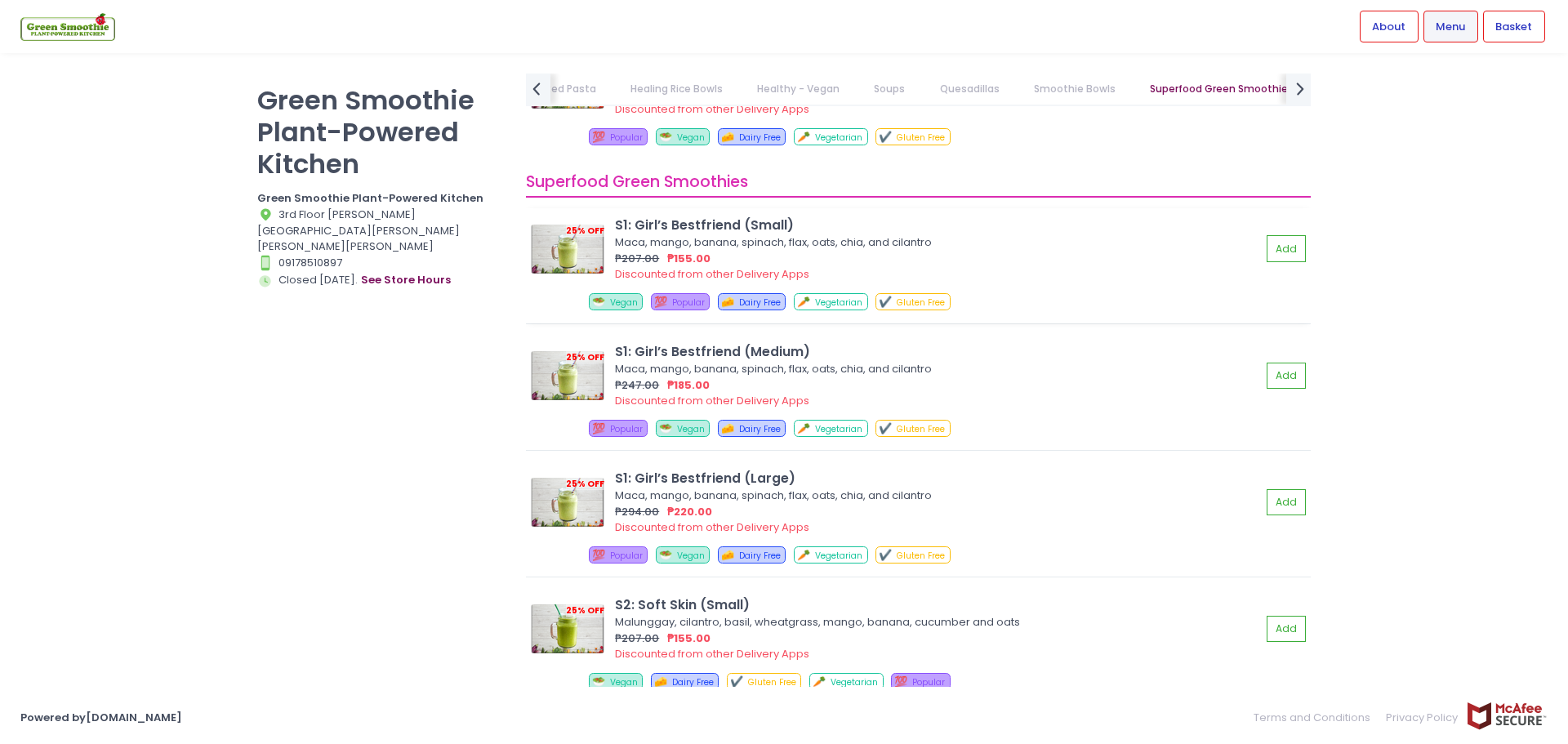
scroll to position [8130, 0]
click at [595, 246] on img at bounding box center [567, 250] width 73 height 49
